Goal: Find specific page/section: Find specific page/section

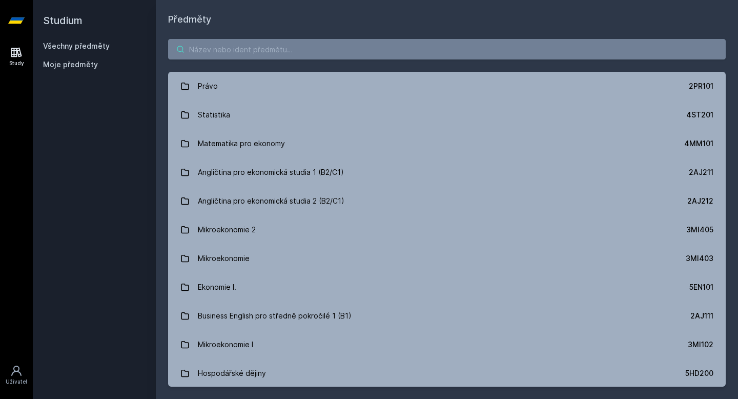
click at [227, 50] on input "search" at bounding box center [446, 49] width 557 height 20
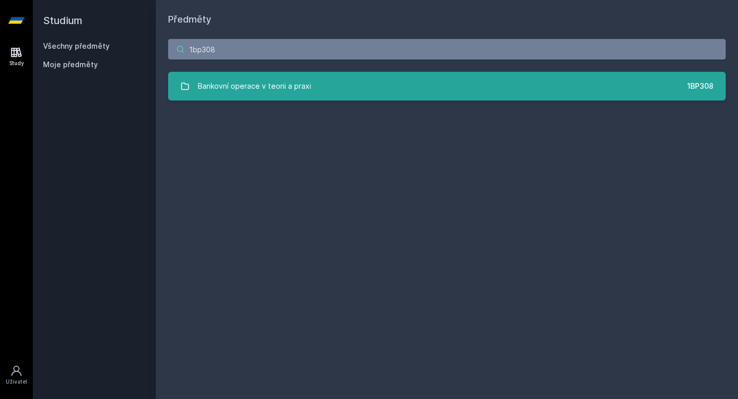
type input "1bp308"
click at [268, 91] on div "Bankovní operace v teorii a praxi" at bounding box center [254, 86] width 113 height 20
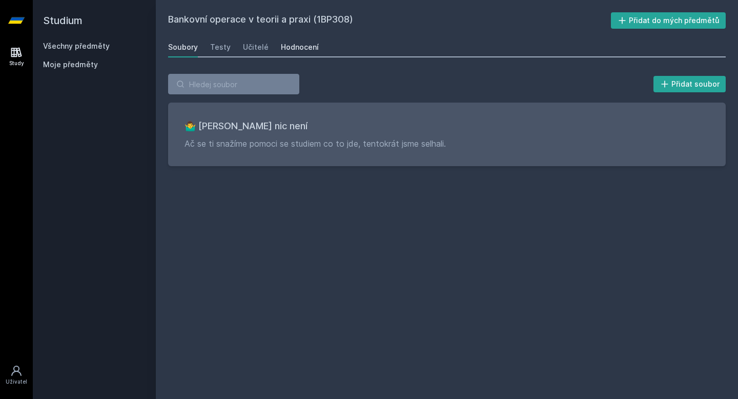
click at [290, 48] on div "Hodnocení" at bounding box center [300, 47] width 38 height 10
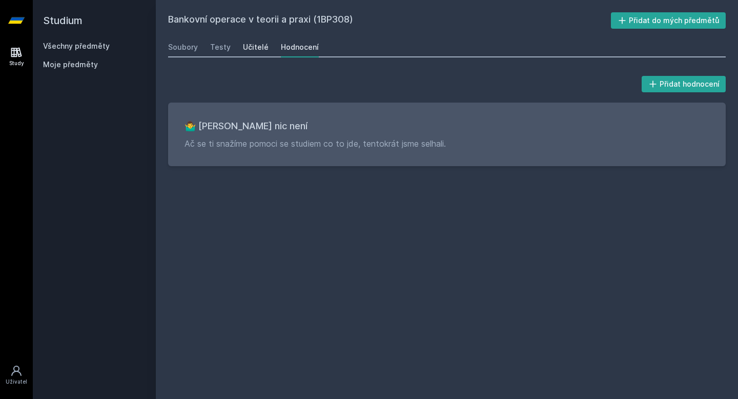
click at [253, 49] on div "Učitelé" at bounding box center [256, 47] width 26 height 10
click at [215, 48] on div "Testy" at bounding box center [220, 47] width 20 height 10
